Goal: Communication & Community: Answer question/provide support

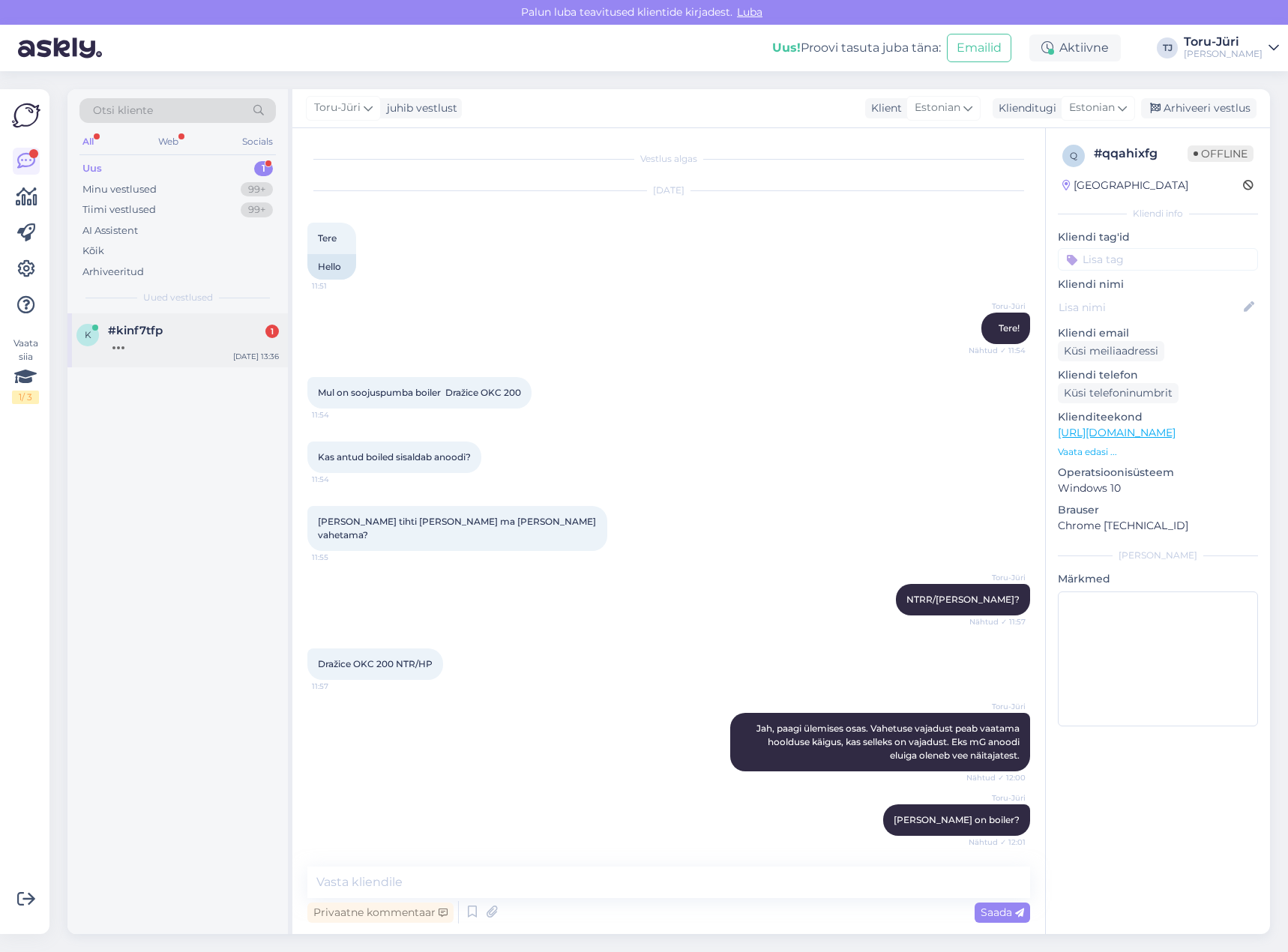
scroll to position [386, 0]
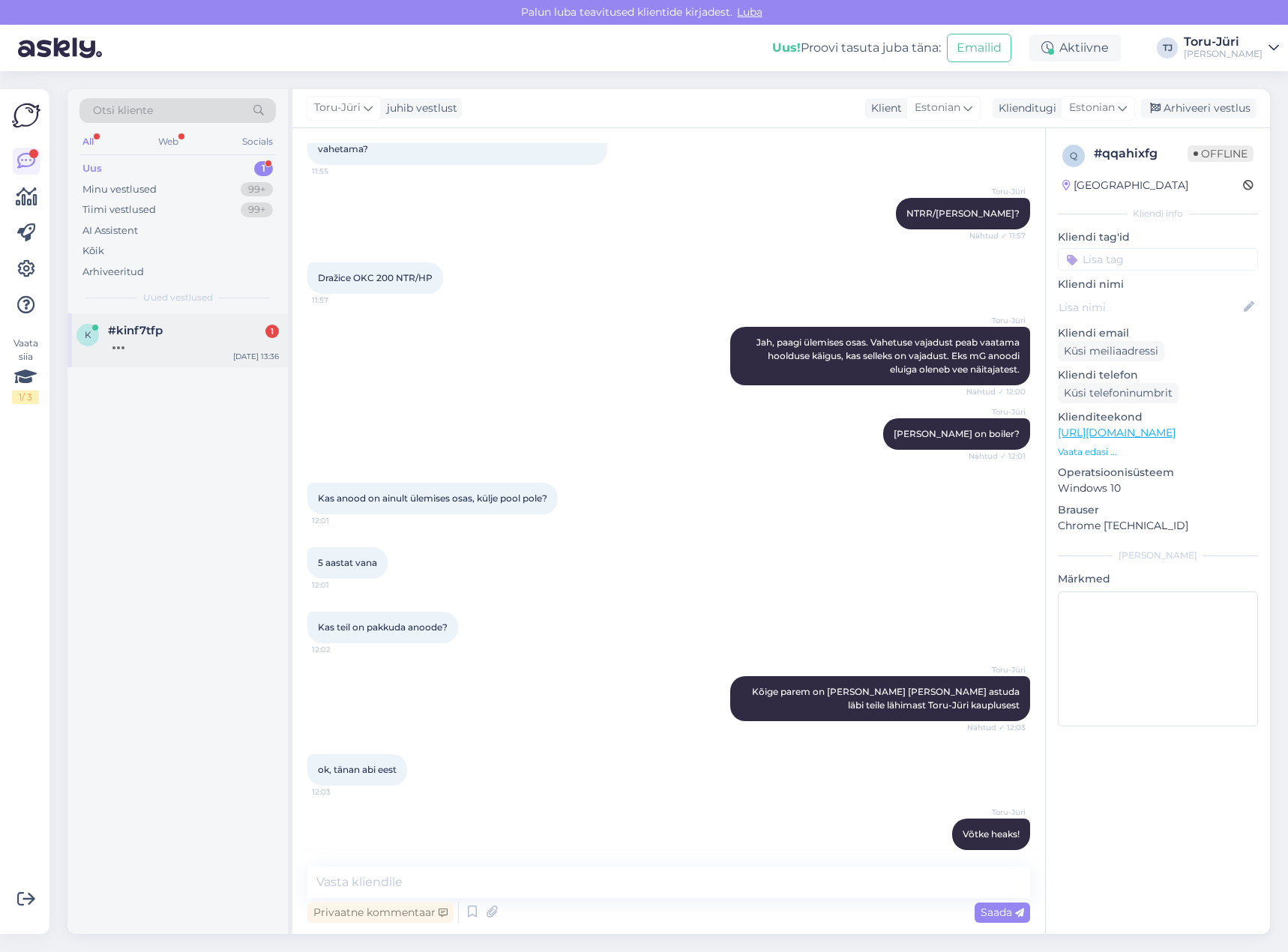
click at [173, 345] on div at bounding box center [194, 344] width 171 height 14
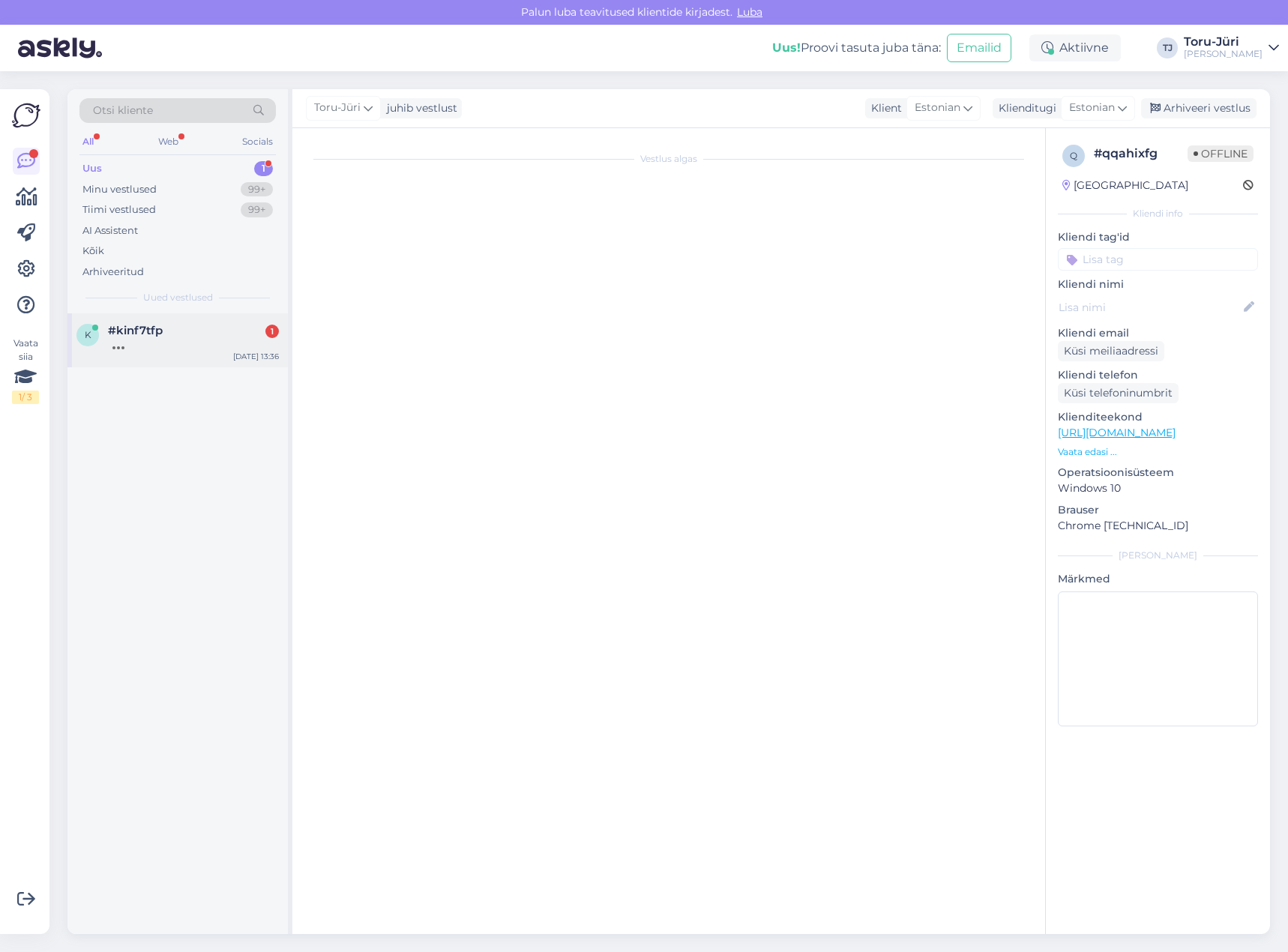
scroll to position [0, 0]
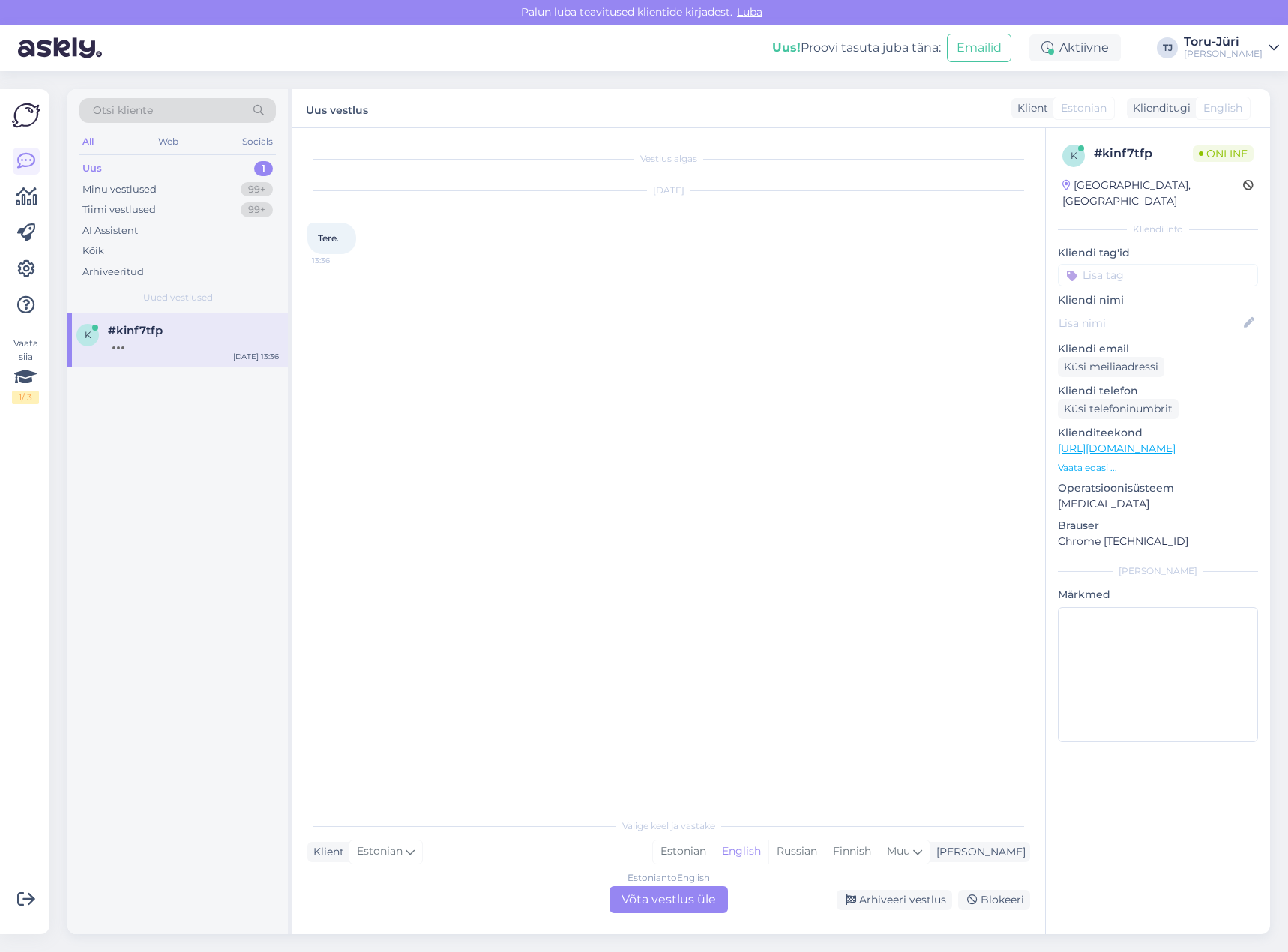
drag, startPoint x: 677, startPoint y: 897, endPoint x: 894, endPoint y: 754, distance: 259.9
click at [677, 897] on div "Estonian to English Võta vestlus üle" at bounding box center [668, 900] width 118 height 27
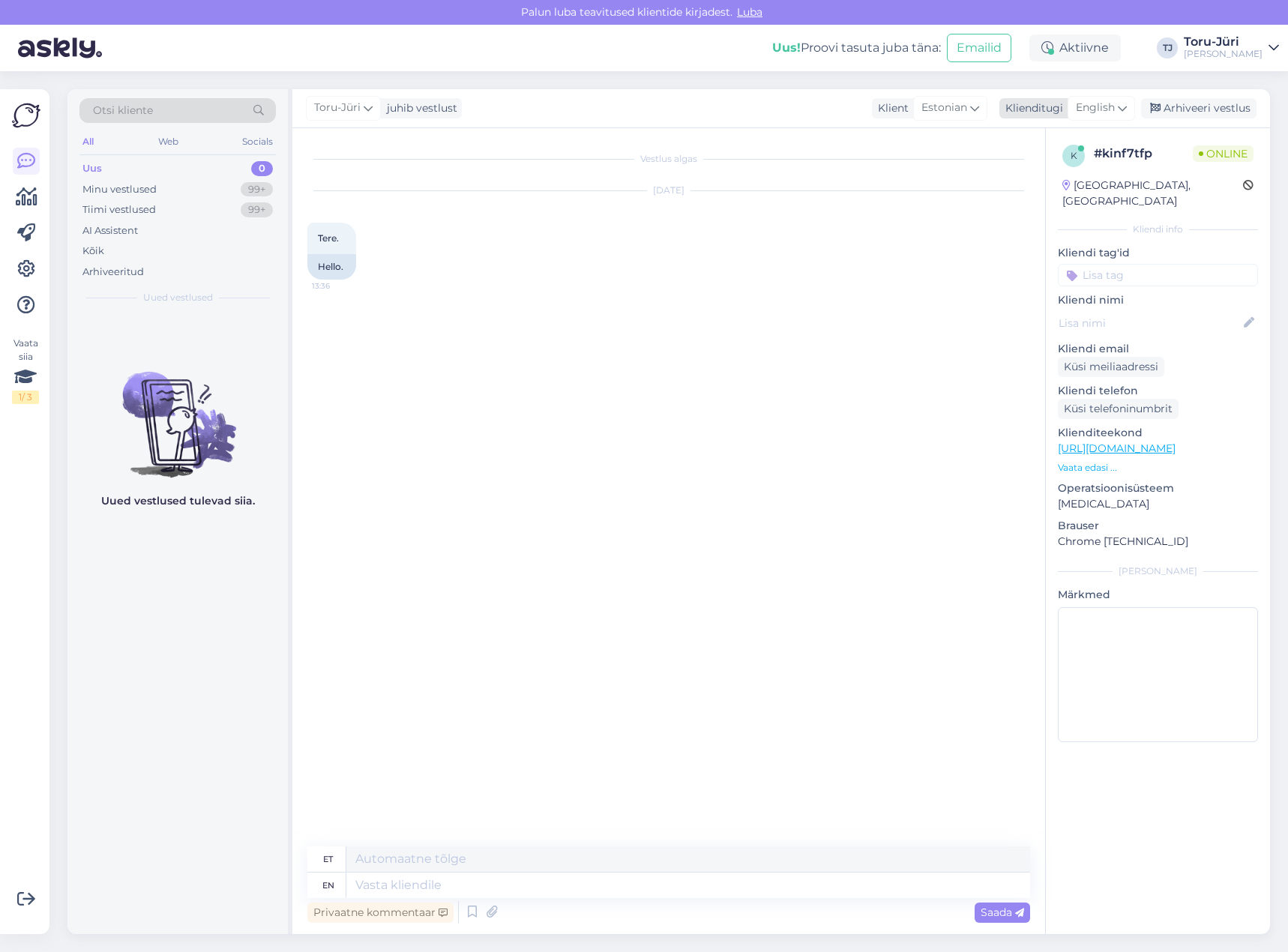
click at [1114, 107] on span "English" at bounding box center [1095, 108] width 39 height 17
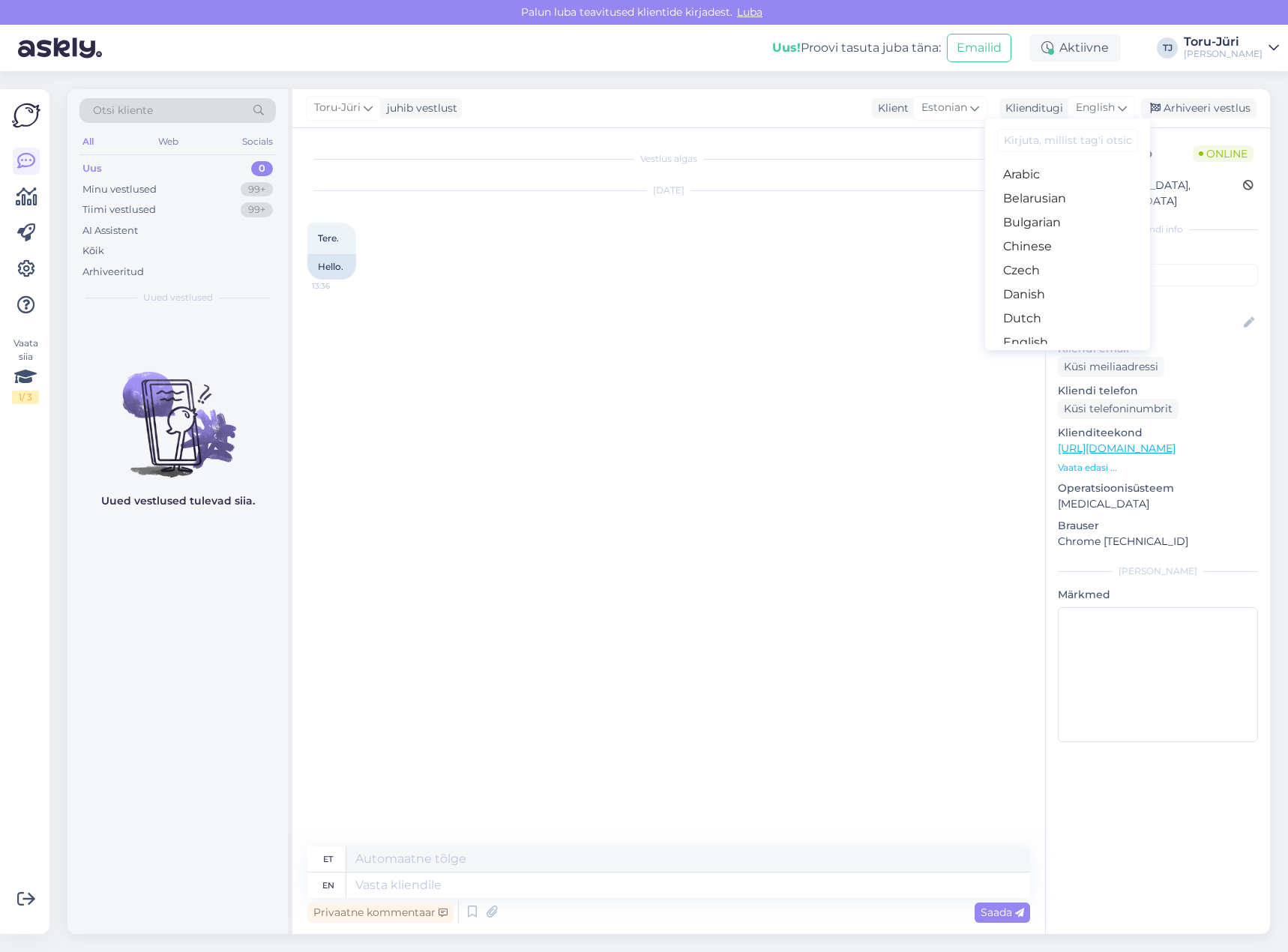
click at [1051, 354] on link "Estonian" at bounding box center [1067, 366] width 165 height 24
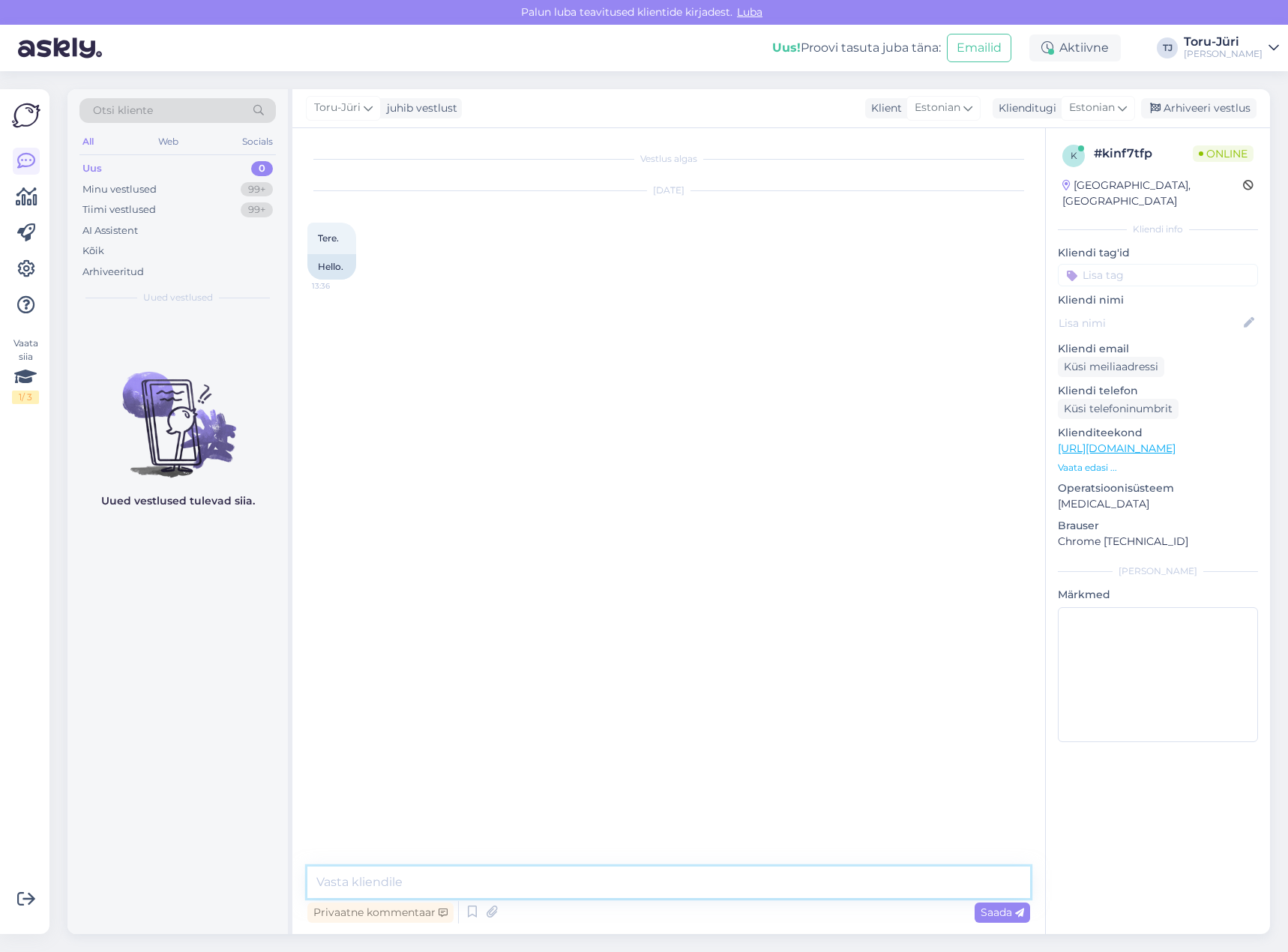
click at [560, 869] on textarea at bounding box center [668, 882] width 723 height 32
type textarea "Tere!"
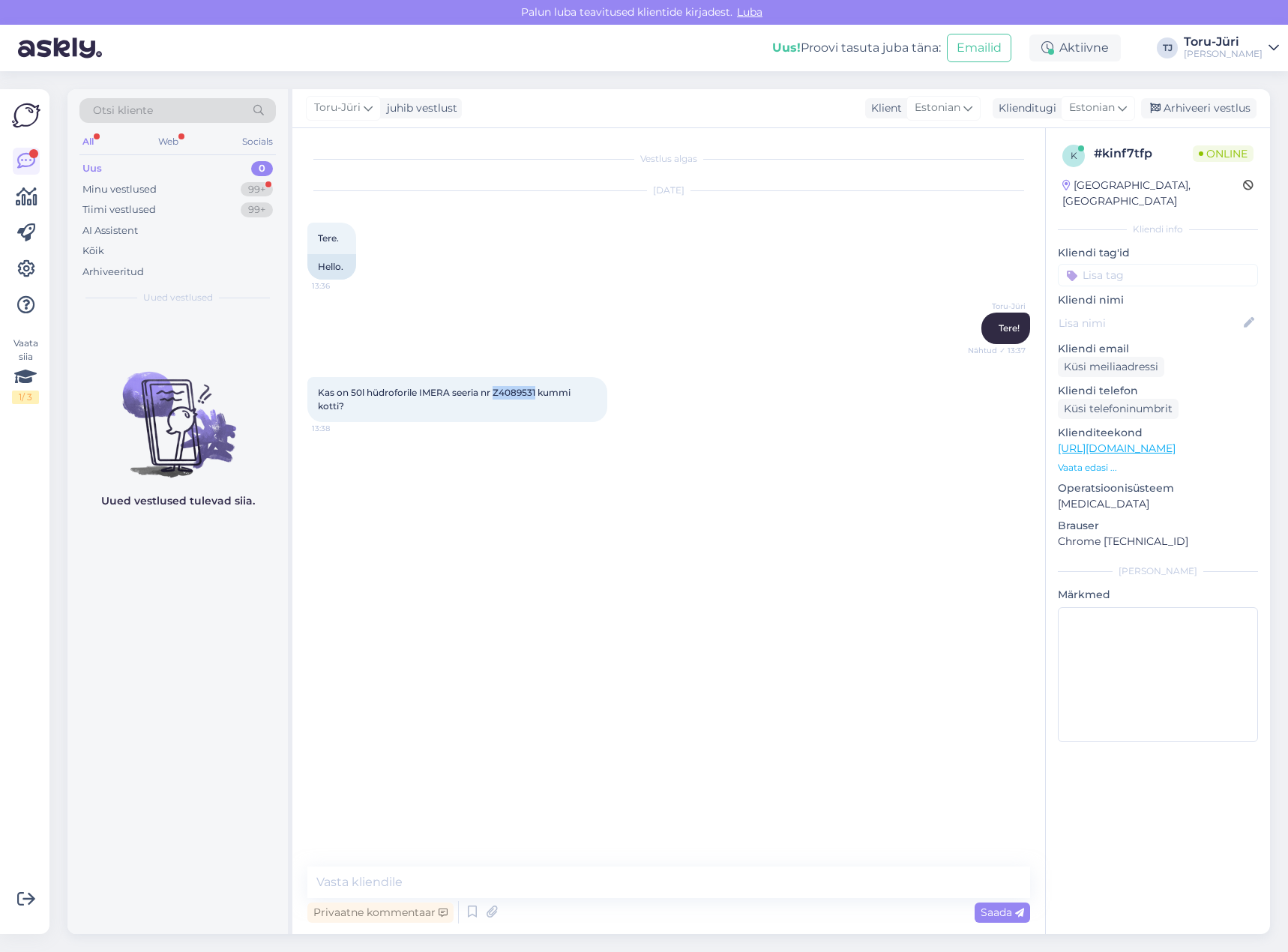
drag, startPoint x: 538, startPoint y: 389, endPoint x: 494, endPoint y: 392, distance: 44.1
click at [494, 392] on span "Kas on 50l hüdroforile IMERA seeria nr Z4089531 kummi kotti?" at bounding box center [445, 399] width 255 height 25
copy span "Z4089531"
click at [633, 590] on div "Vestlus algas [DATE] Tere. 13:36 Hello. [PERSON_NAME]! Nähtud ✓ 13:37 Kas on 50…" at bounding box center [675, 498] width 736 height 710
drag, startPoint x: 536, startPoint y: 391, endPoint x: 493, endPoint y: 395, distance: 43.2
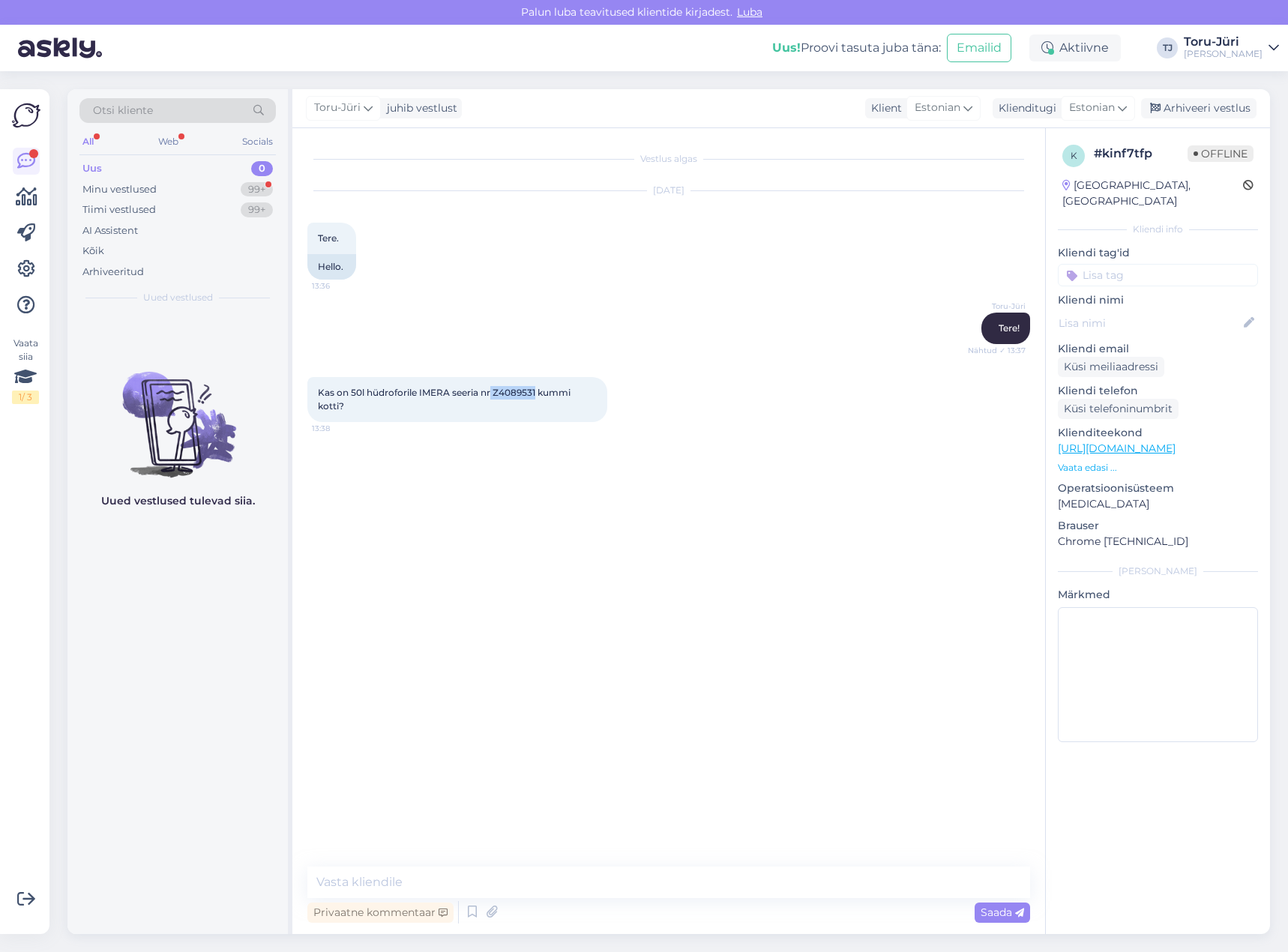
click at [493, 395] on span "Kas on 50l hüdroforile IMERA seeria nr Z4089531 kummi kotti?" at bounding box center [445, 399] width 255 height 25
copy span "Z4089531"
click at [527, 889] on textarea at bounding box center [668, 882] width 723 height 32
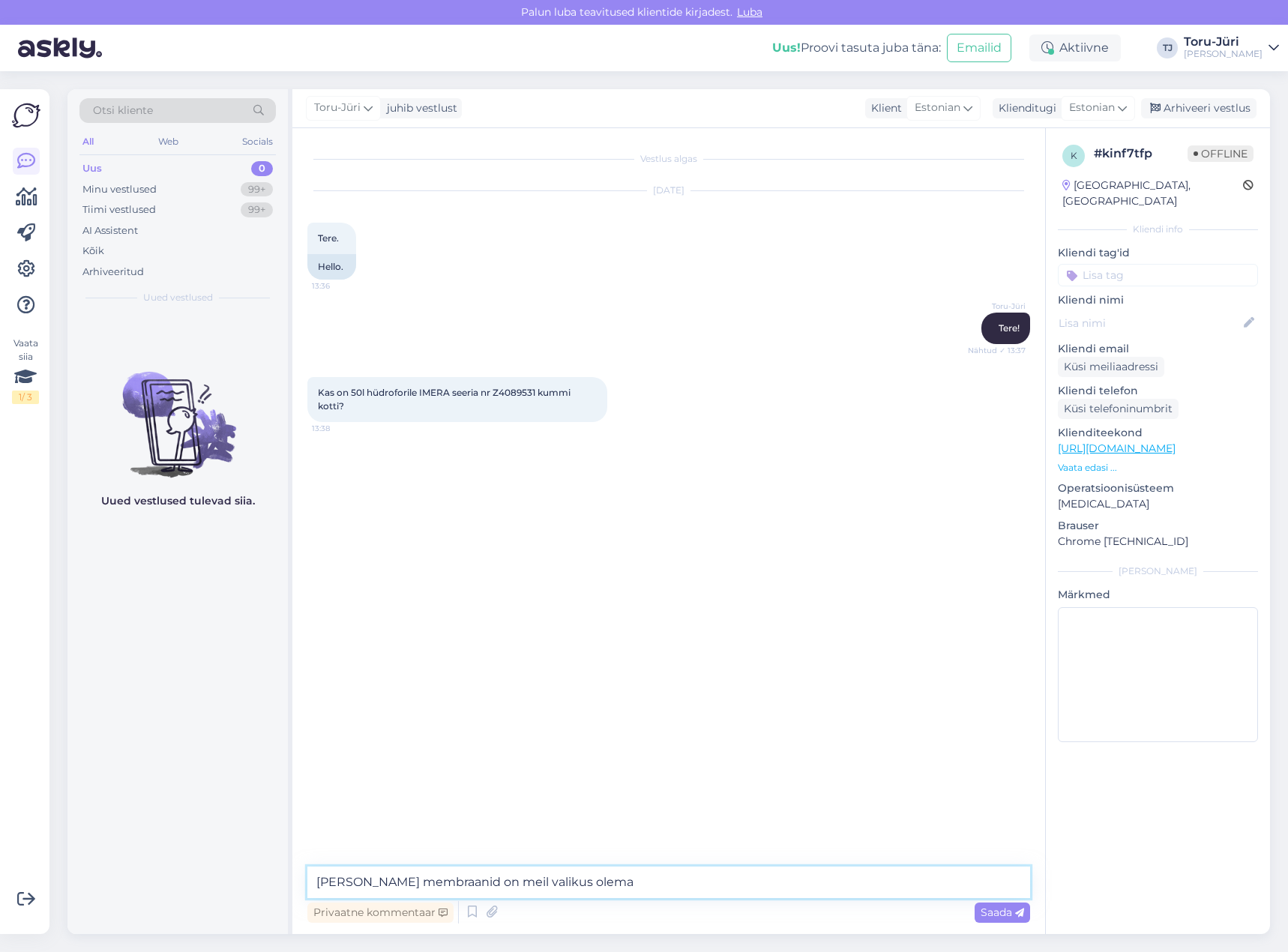
type textarea "[PERSON_NAME] membraanid on meil valikus olemas"
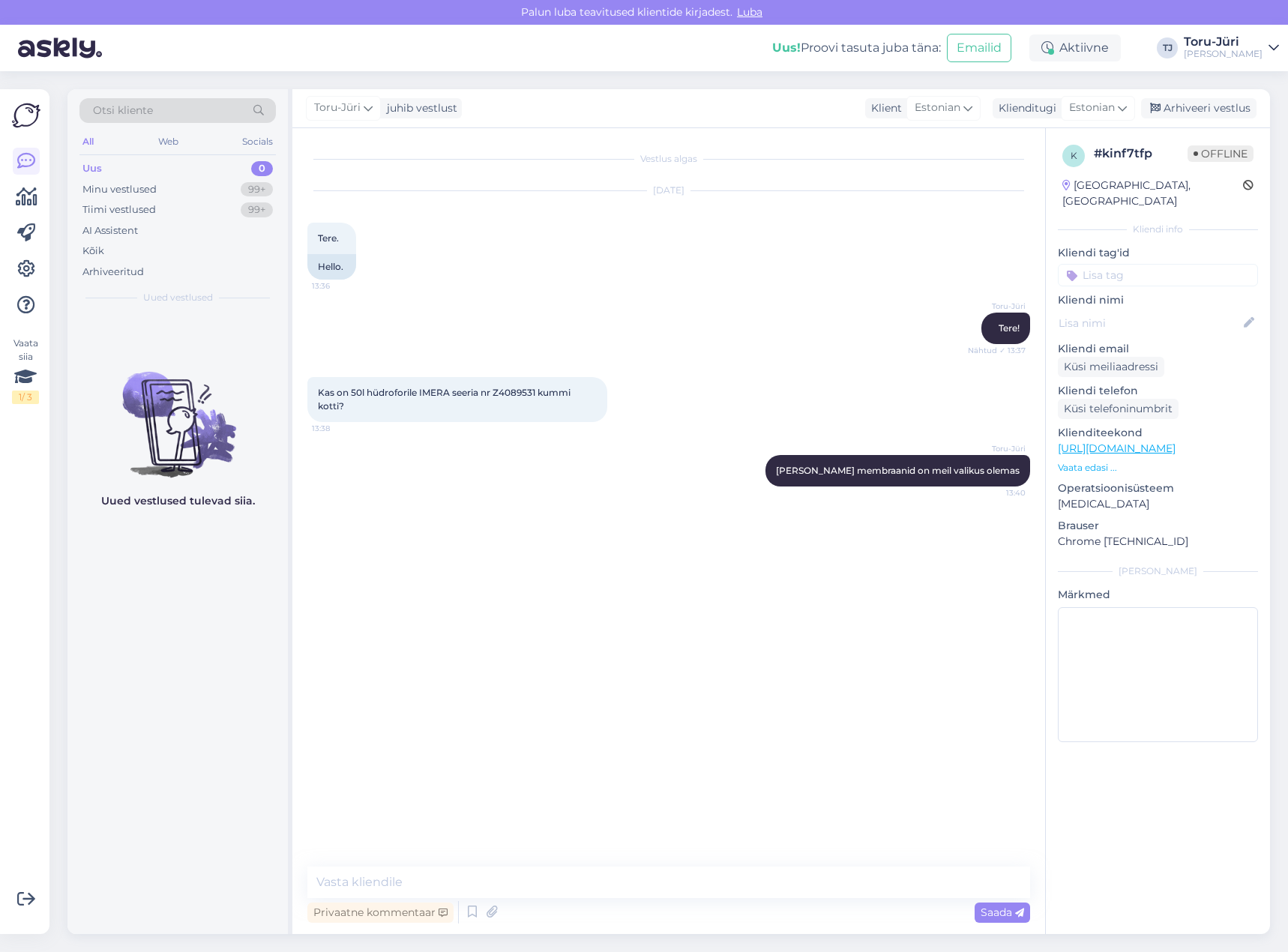
click at [577, 863] on div "Vestlus algas [DATE] Tere. 13:36 Hello. [PERSON_NAME]! Nähtud ✓ 13:37 Kas on 50…" at bounding box center [668, 530] width 752 height 806
click at [571, 881] on textarea at bounding box center [668, 882] width 723 height 32
click at [529, 883] on textarea "kas hüdrofoori mudel on AO või AV mudel?" at bounding box center [668, 882] width 723 height 32
drag, startPoint x: 343, startPoint y: 884, endPoint x: 309, endPoint y: 884, distance: 34.0
click at [383, 881] on textarea "Hüdrofoori mudel on AO või AV ja [PERSON_NAME]?" at bounding box center [668, 882] width 723 height 32
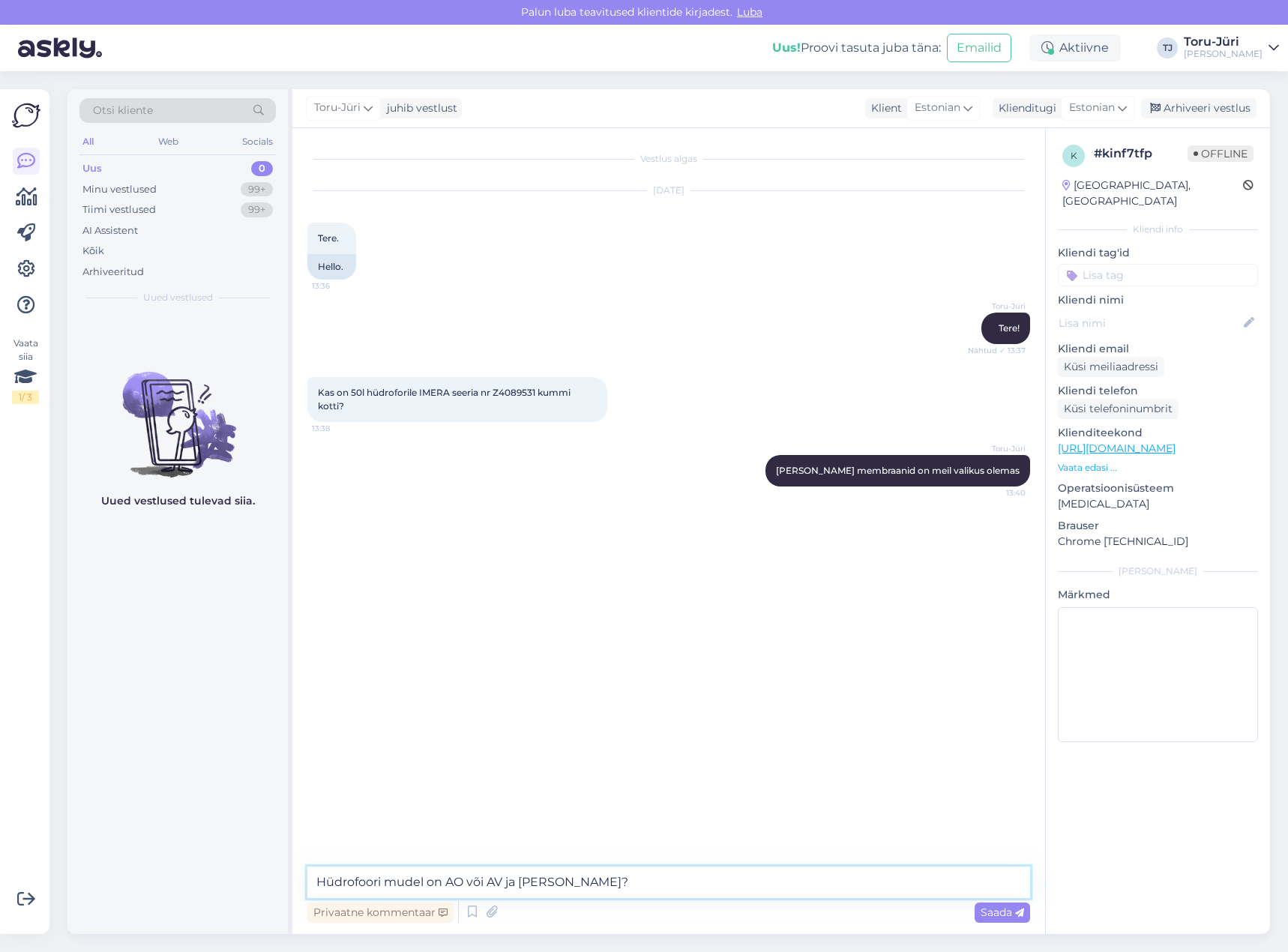
drag, startPoint x: 600, startPoint y: 882, endPoint x: 547, endPoint y: 882, distance: 53.0
click at [547, 882] on textarea "Hüdrofoori mudel on AO või AV ja [PERSON_NAME]?" at bounding box center [668, 882] width 723 height 32
type textarea "Hüdrofoori mudel on AO või AV ja MV on membraanid olemas"
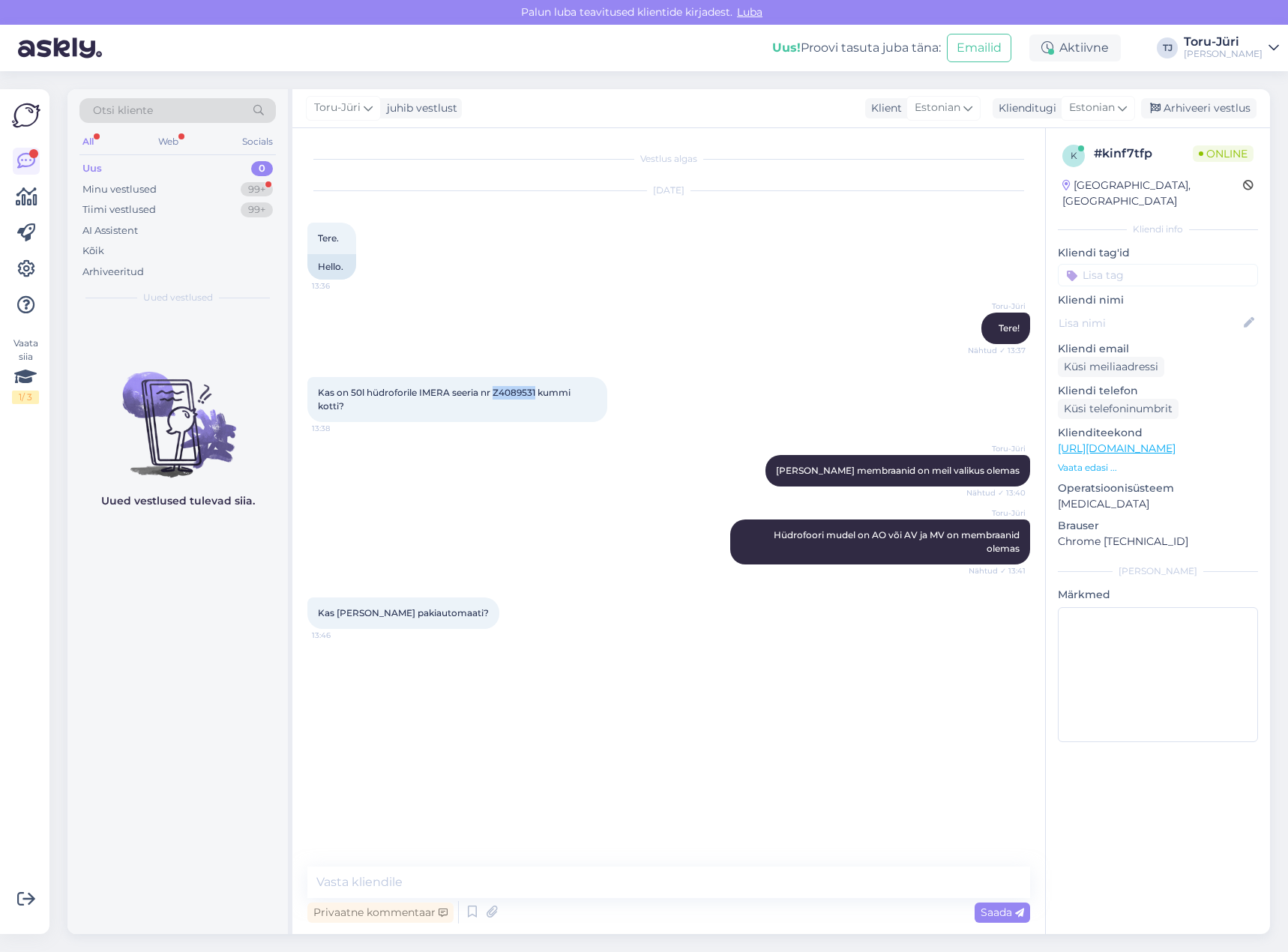
drag, startPoint x: 537, startPoint y: 390, endPoint x: 496, endPoint y: 391, distance: 41.0
click at [496, 391] on span "Kas on 50l hüdroforile IMERA seeria nr Z4089531 kummi kotti?" at bounding box center [445, 399] width 255 height 25
click at [557, 528] on div "[PERSON_NAME] mudel on AO või AV ja MV on membraanid olemas Nähtud ✓ 13:41" at bounding box center [668, 542] width 723 height 78
click at [463, 878] on textarea at bounding box center [668, 882] width 723 height 32
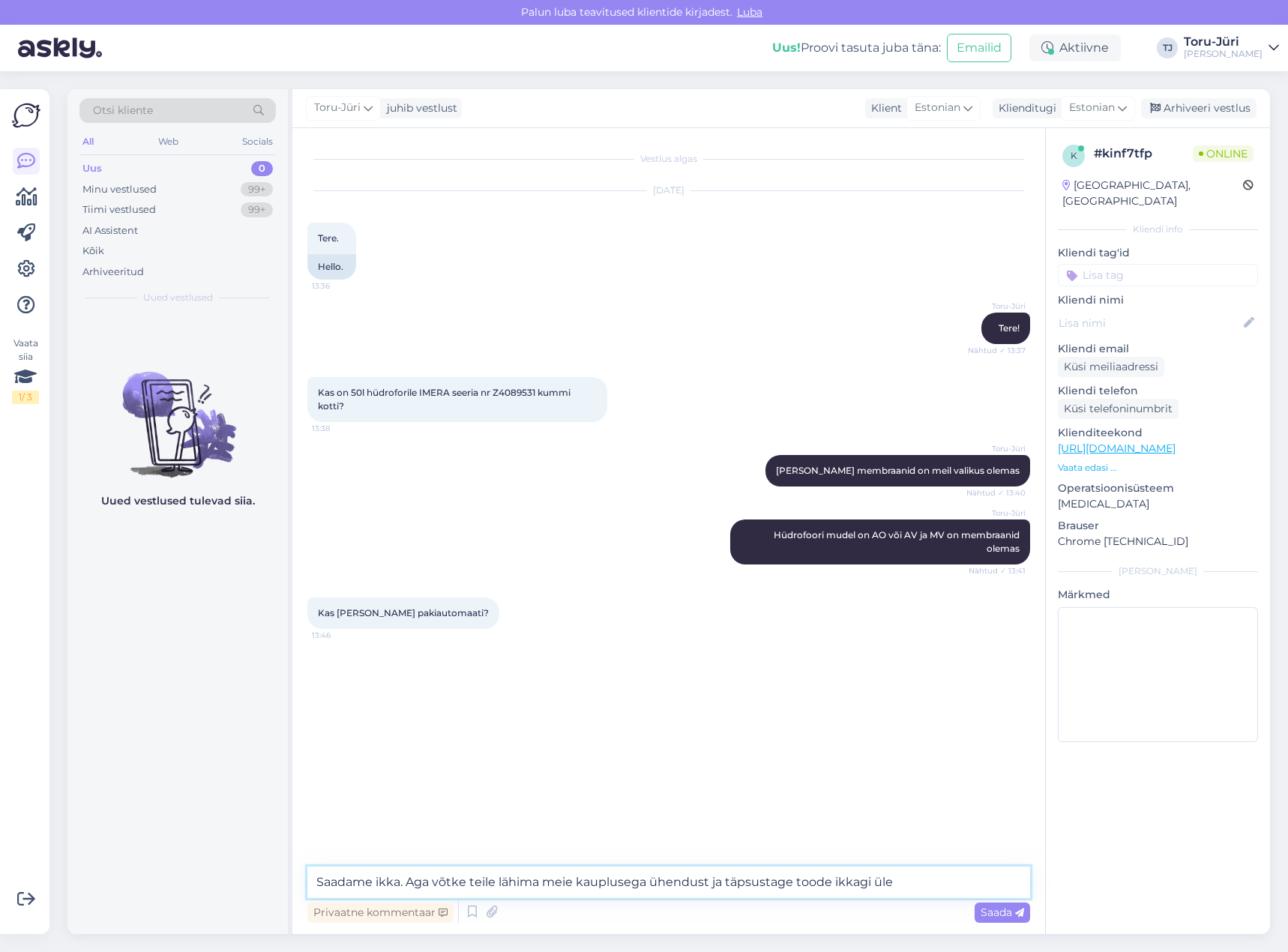
click at [918, 879] on textarea "Saadame ikka. Aga võtke teile lähima meie kauplusega ühendust ja täpsustage too…" at bounding box center [668, 882] width 723 height 32
paste textarea "[URL][DOMAIN_NAME]"
type textarea "Saadame ikka. Aga võtke teile lähima meie kauplusega ühendust ja täpsustage too…"
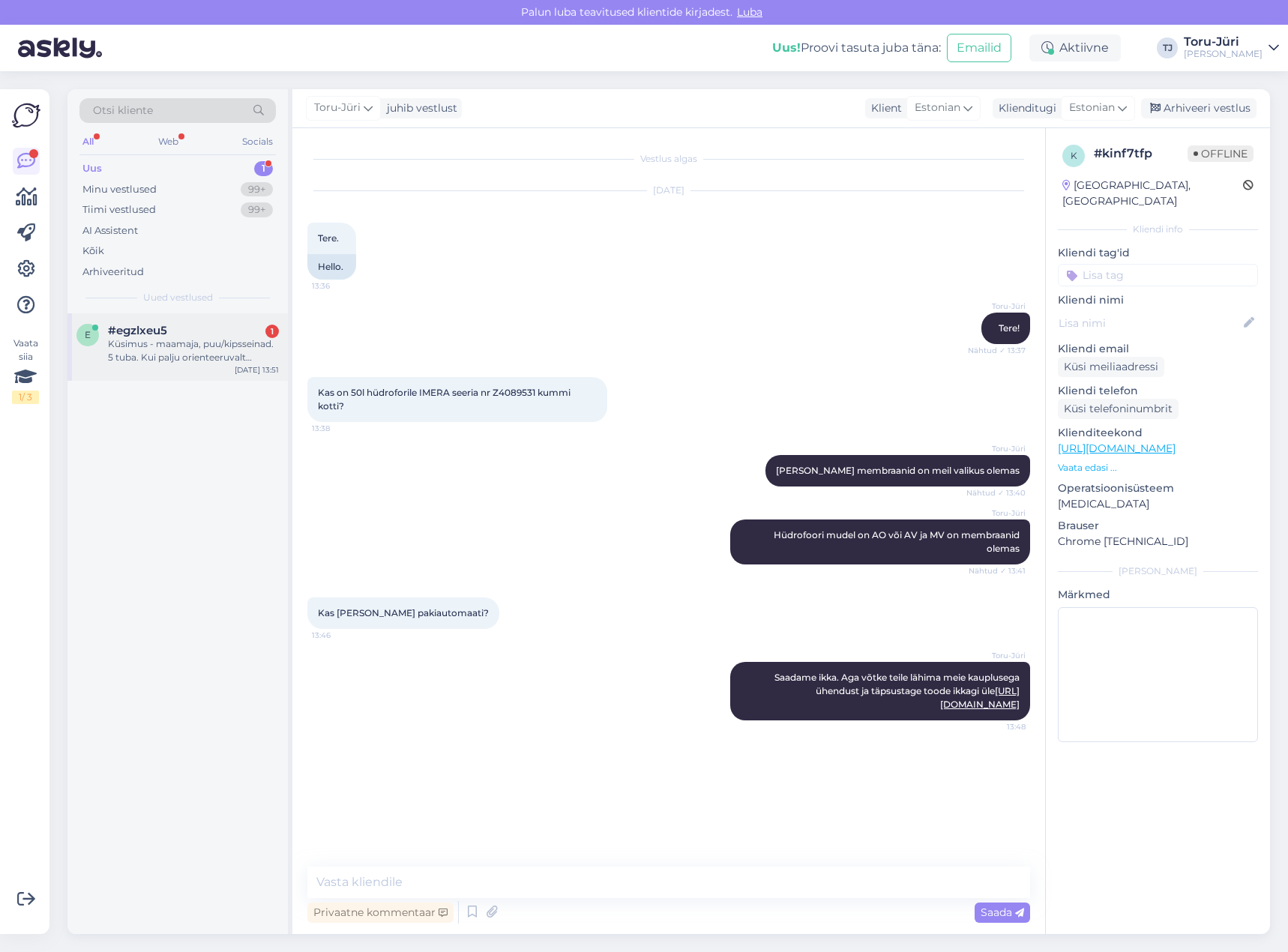
click at [188, 354] on div "Küsimus - maamaja, puu/kipsseinad. 5 tuba. Kui palju orienteeruvalt radiaatorit…" at bounding box center [194, 351] width 171 height 27
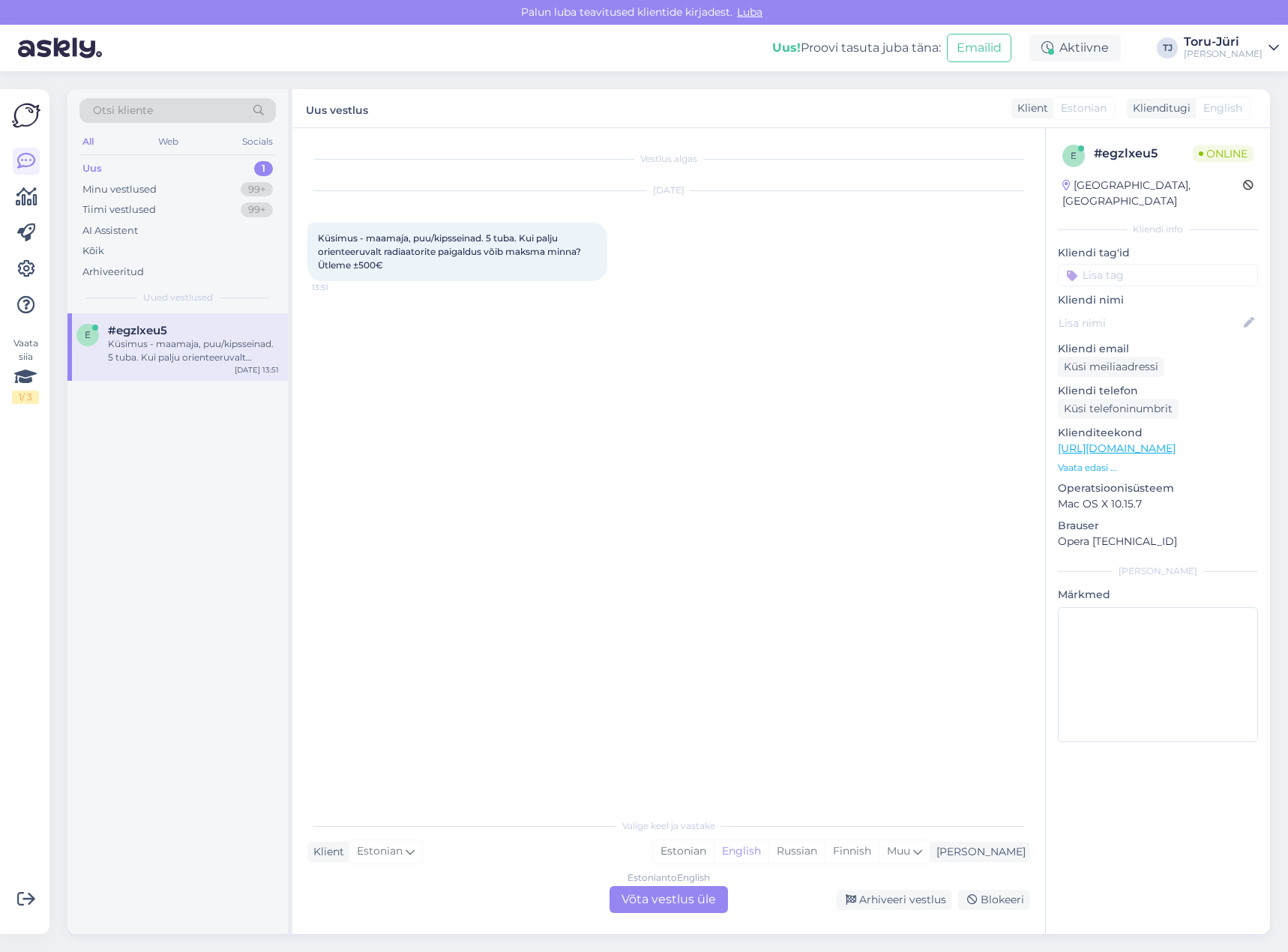
click at [664, 899] on div "Estonian to English Võta vestlus üle" at bounding box center [668, 900] width 118 height 27
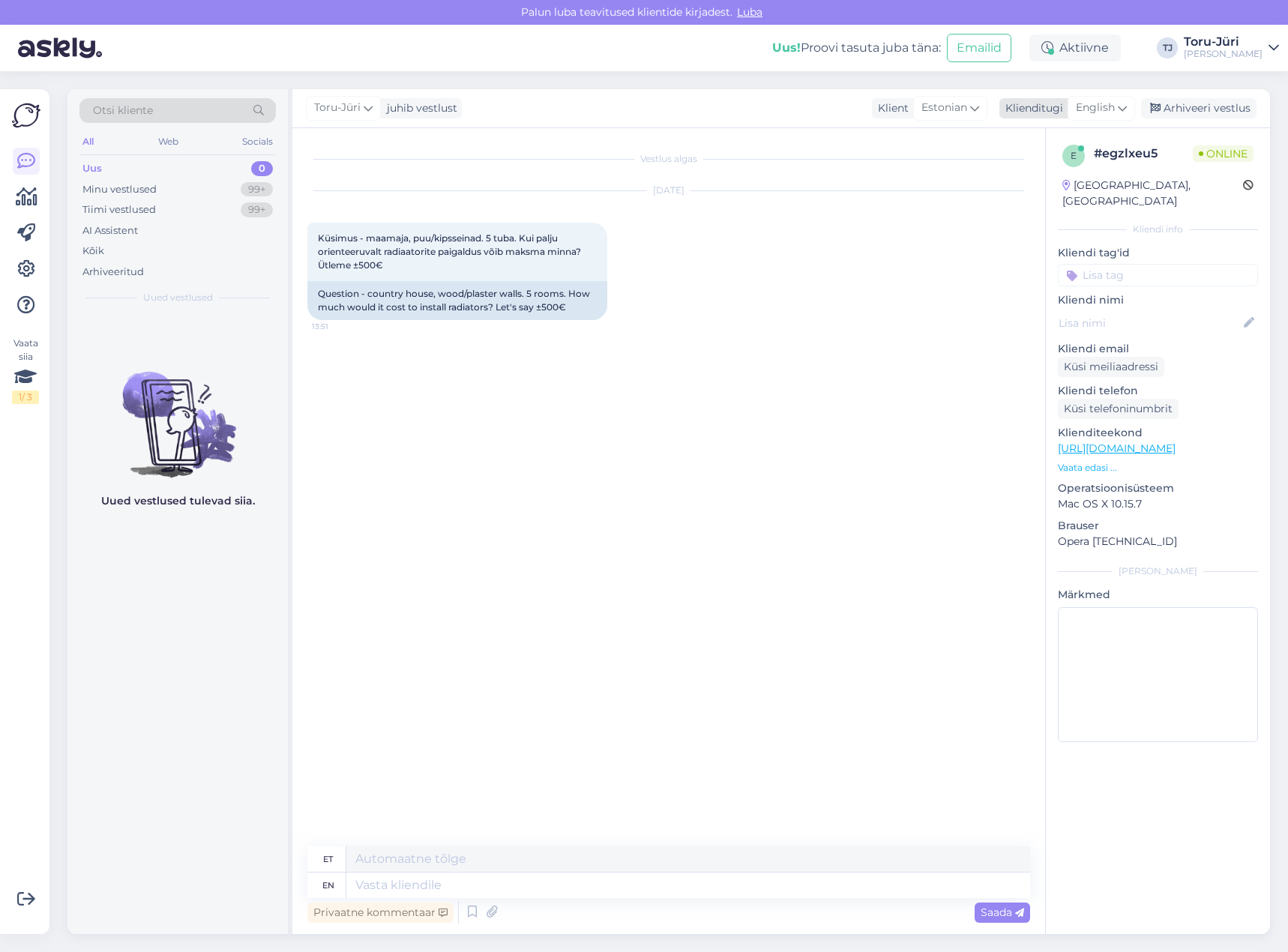
click at [1091, 107] on span "English" at bounding box center [1095, 108] width 39 height 17
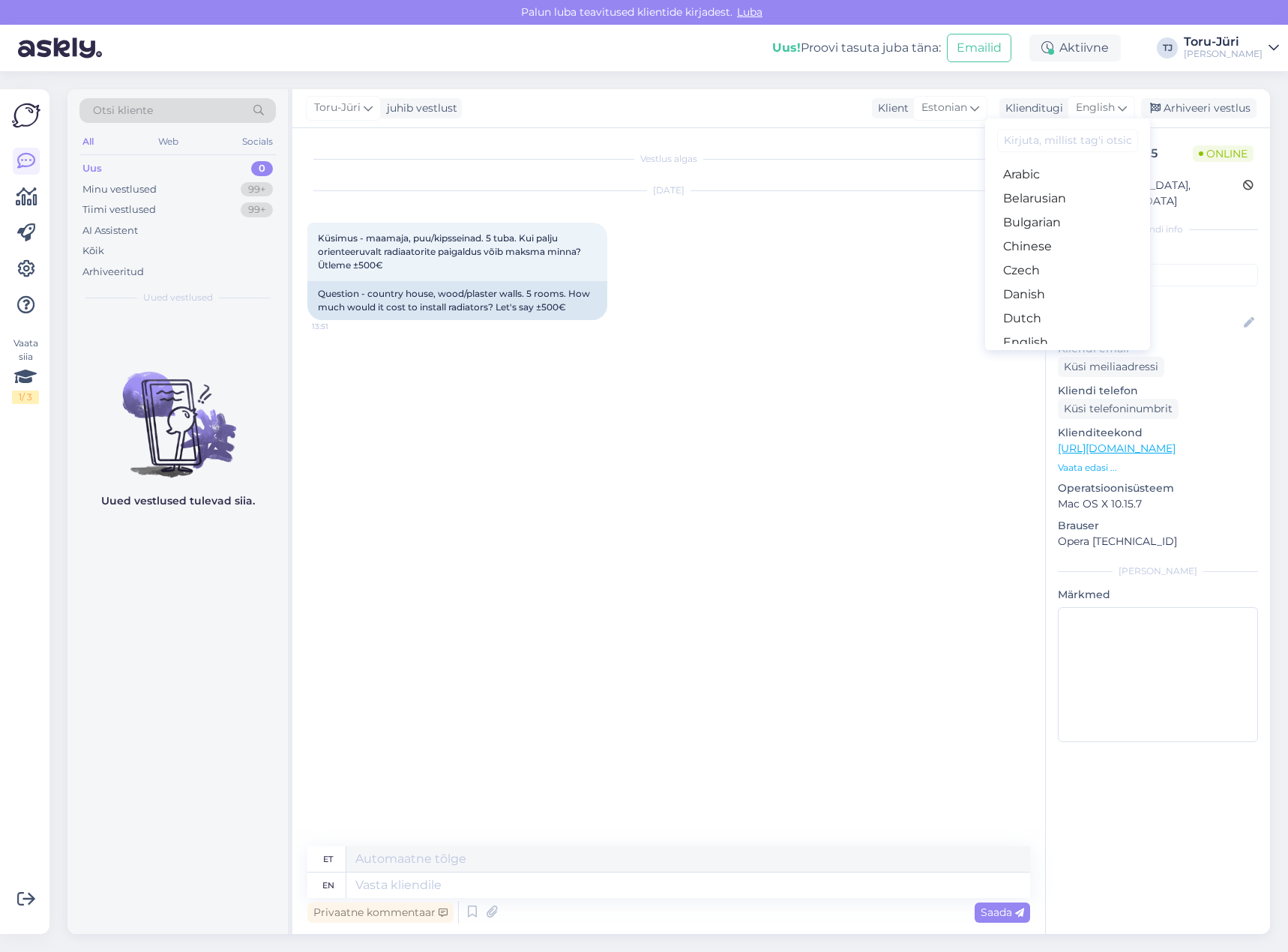
click at [1040, 354] on link "Estonian" at bounding box center [1067, 366] width 165 height 24
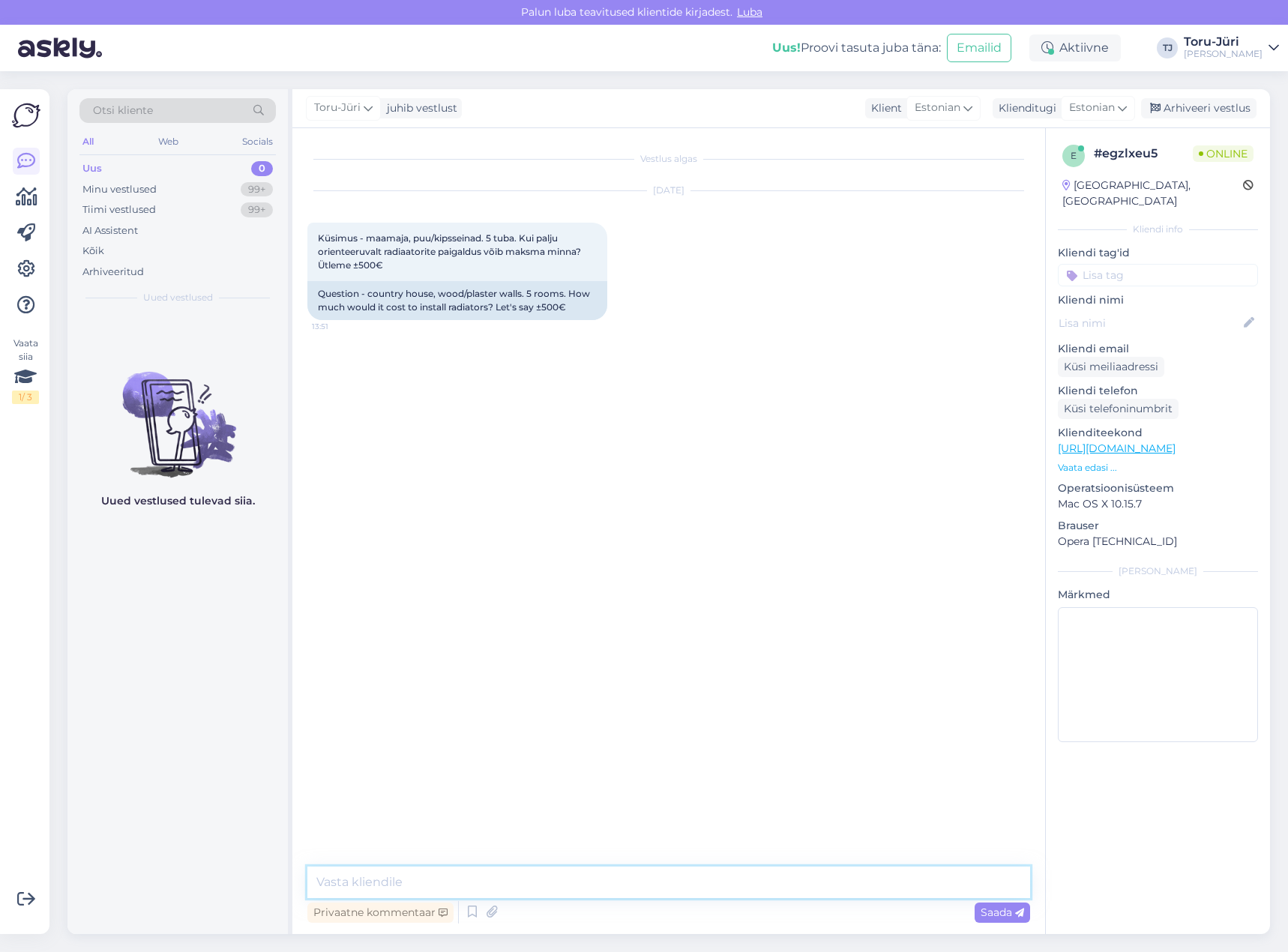
drag, startPoint x: 452, startPoint y: 890, endPoint x: 512, endPoint y: 881, distance: 60.7
click at [451, 890] on textarea at bounding box center [668, 882] width 723 height 32
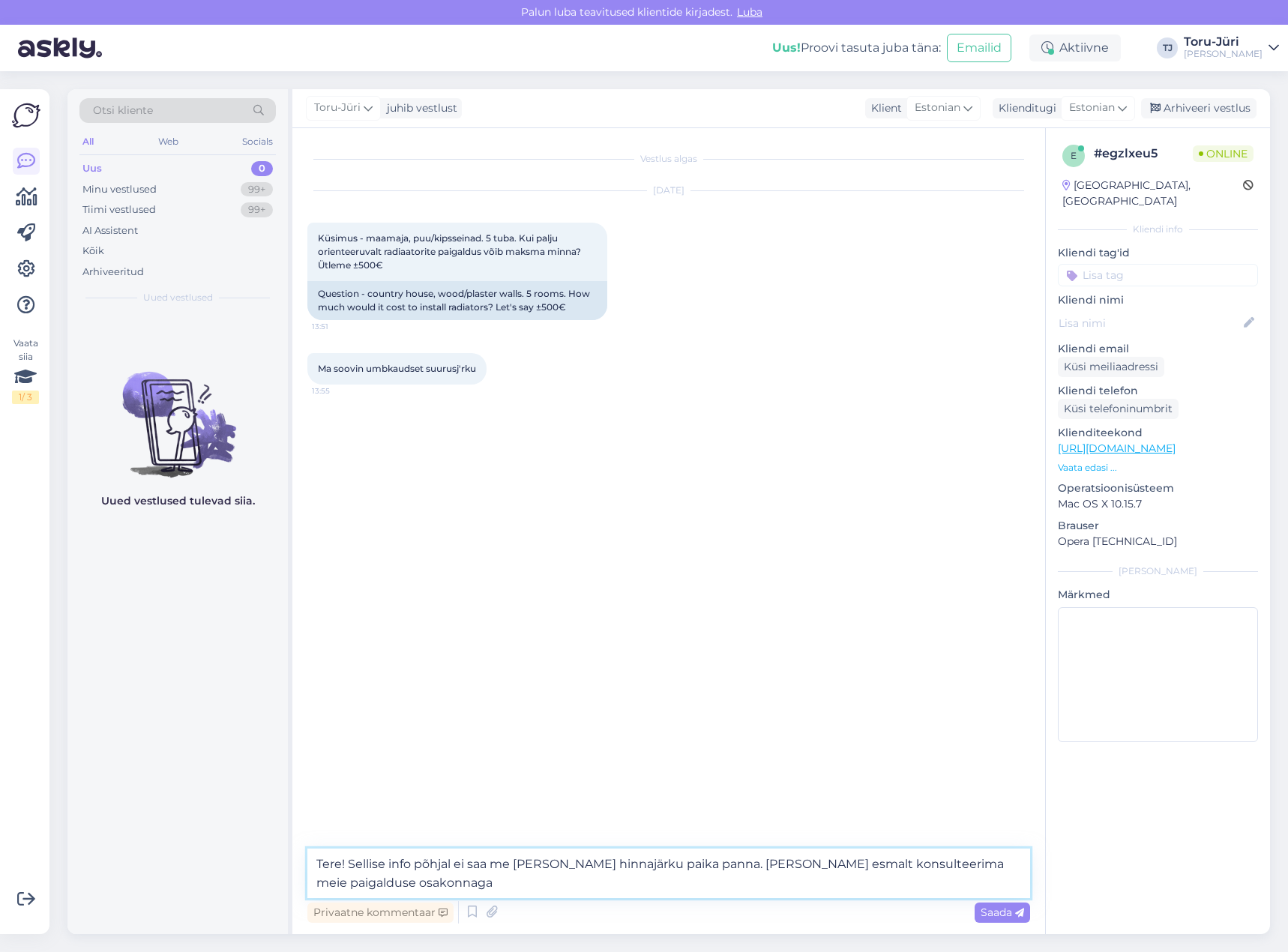
type textarea "Tere! Sellise info põhjal ei saa me [PERSON_NAME] hinnajärku paika panna. [PERS…"
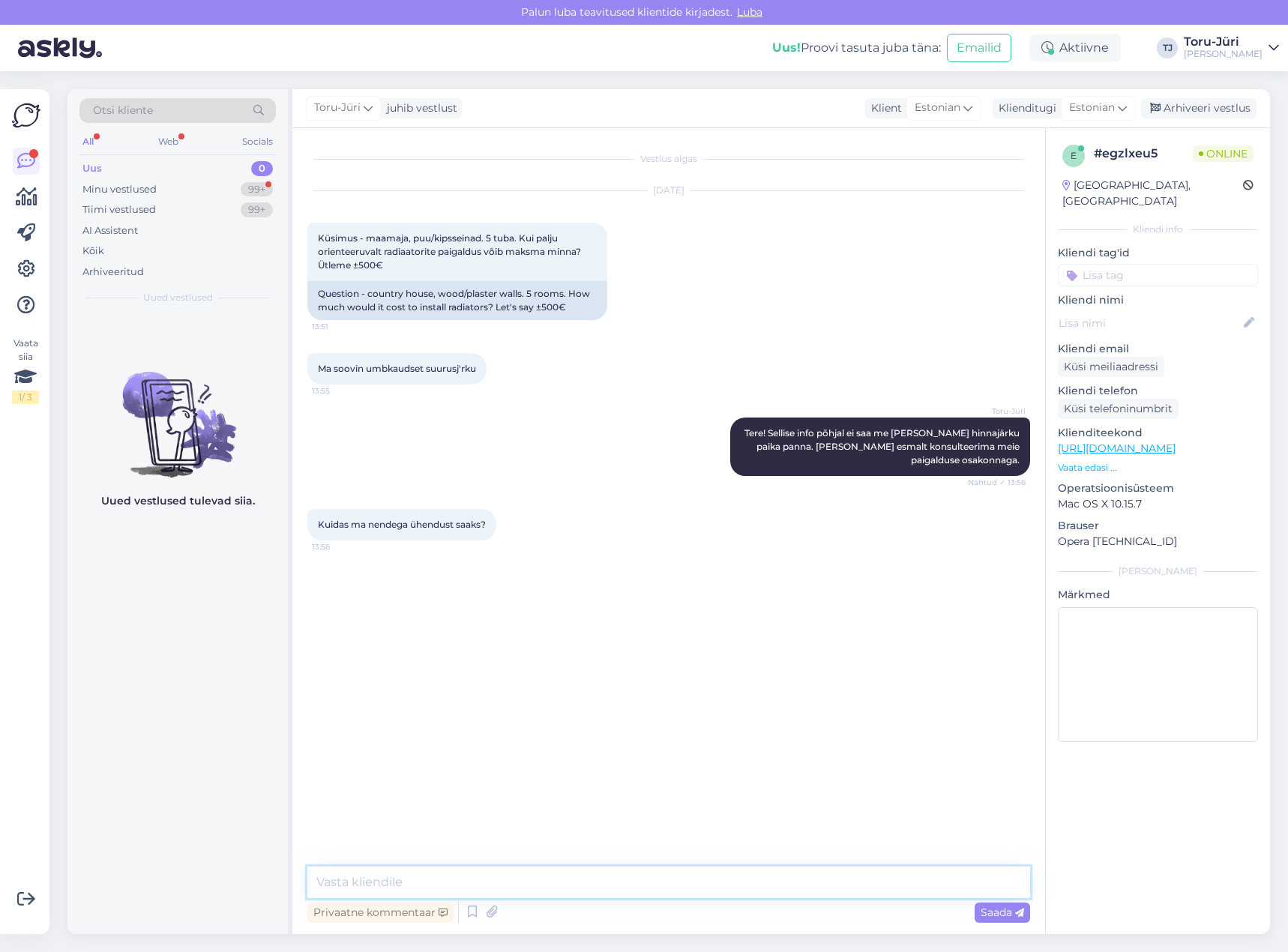
paste textarea "[URL][DOMAIN_NAME]"
type textarea "[URL][DOMAIN_NAME]"
click at [577, 887] on textarea at bounding box center [668, 882] width 723 height 32
